Goal: Task Accomplishment & Management: Manage account settings

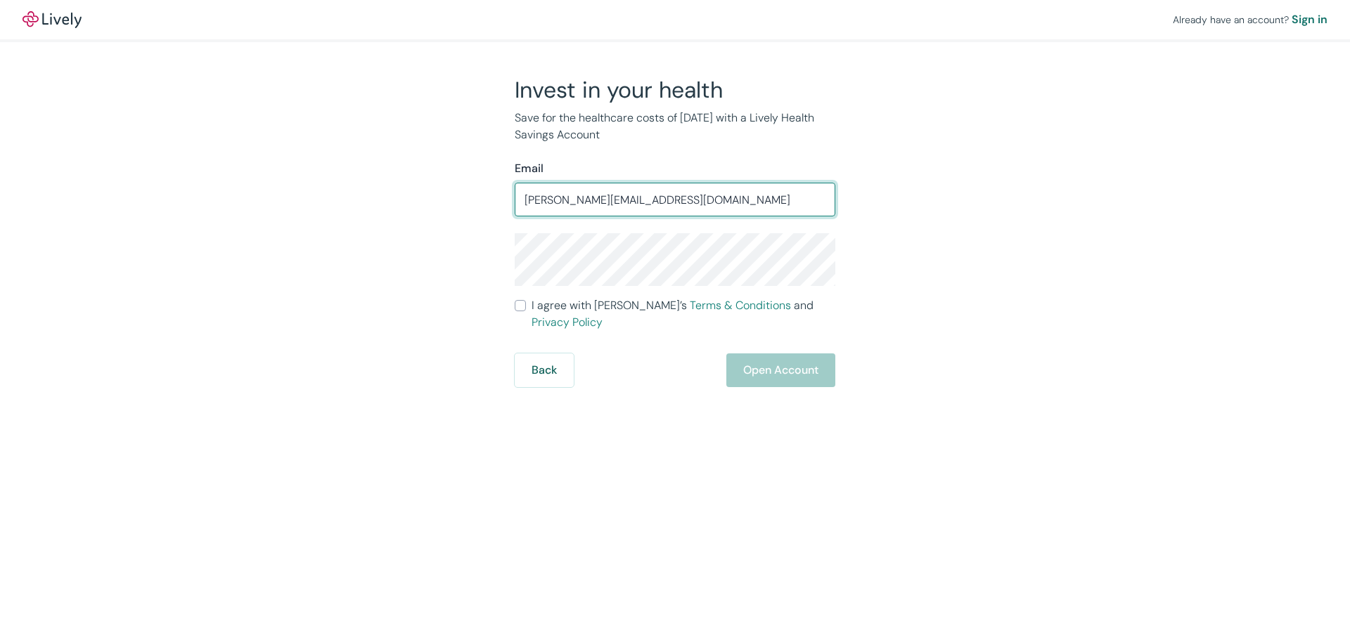
type input "[PERSON_NAME][EMAIL_ADDRESS][DOMAIN_NAME]"
click at [930, 413] on div "Already have an account? Sign in Invest in your health Save for the healthcare …" at bounding box center [675, 320] width 1350 height 640
click at [900, 397] on div "Already have an account? Sign in Invest in your health Save for the healthcare …" at bounding box center [675, 320] width 1350 height 640
click at [517, 308] on input "I agree with Lively’s Terms & Conditions and Privacy Policy" at bounding box center [520, 305] width 11 height 11
checkbox input "true"
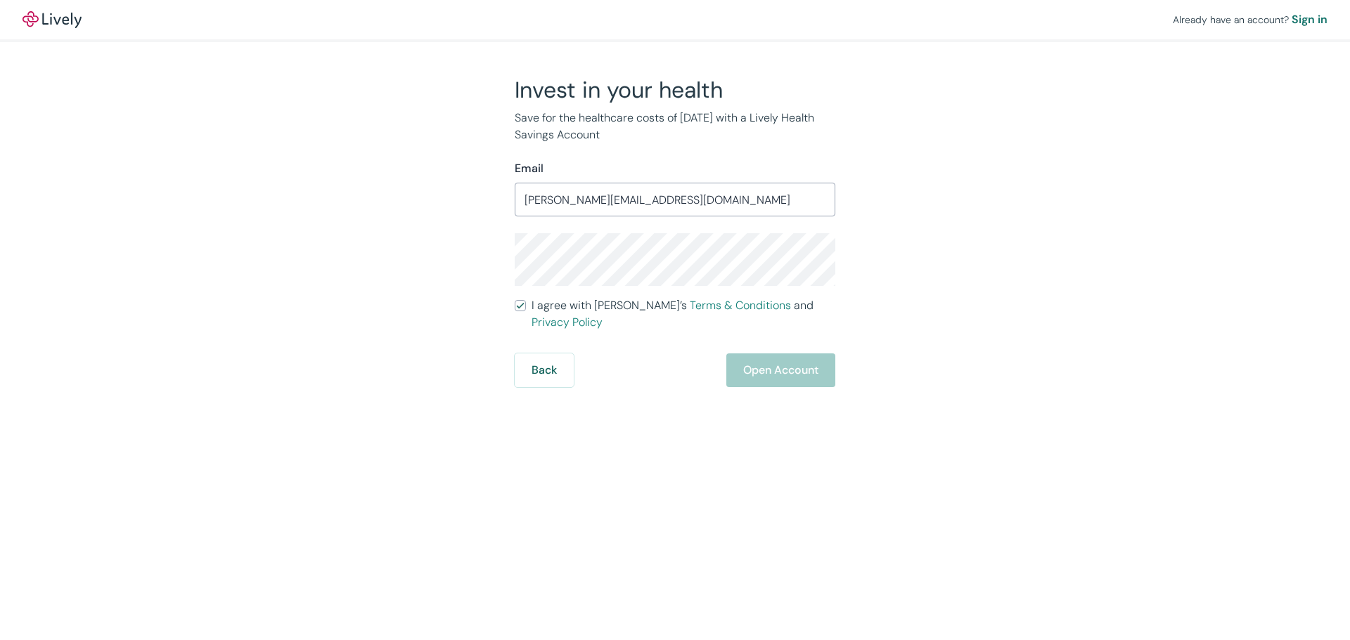
drag, startPoint x: 1037, startPoint y: 281, endPoint x: 1054, endPoint y: 262, distance: 24.9
click at [1040, 276] on div "Already have an account? Sign in Invest in your health Save for the healthcare …" at bounding box center [675, 193] width 1350 height 387
click at [1299, 18] on div "Sign in" at bounding box center [1310, 19] width 36 height 17
